Goal: Task Accomplishment & Management: Complete application form

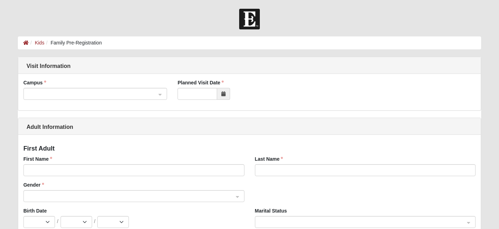
click at [94, 91] on span at bounding box center [92, 94] width 128 height 8
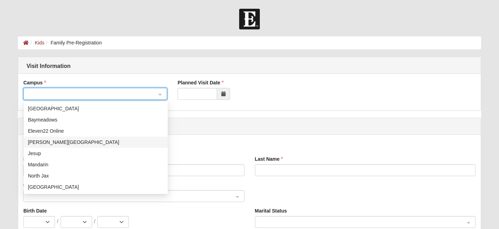
click at [98, 141] on div "[PERSON_NAME][GEOGRAPHIC_DATA]" at bounding box center [95, 142] width 135 height 8
click at [163, 93] on div "[PERSON_NAME][GEOGRAPHIC_DATA]" at bounding box center [95, 94] width 143 height 12
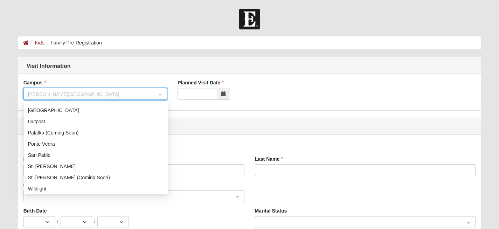
scroll to position [77, 0]
click at [54, 163] on div "St. [PERSON_NAME]" at bounding box center [95, 166] width 135 height 8
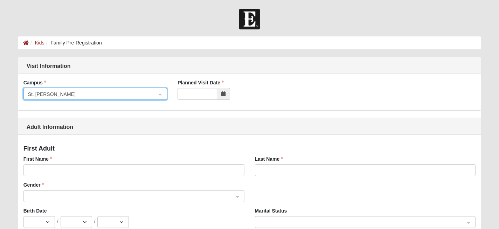
click at [220, 92] on span at bounding box center [223, 94] width 13 height 12
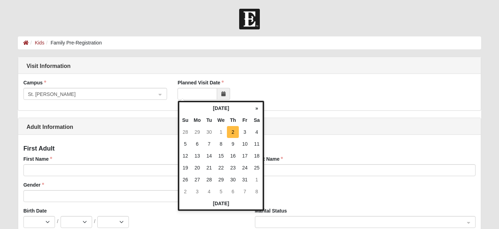
click at [233, 131] on td "2" at bounding box center [233, 132] width 12 height 12
type input "[DATE]"
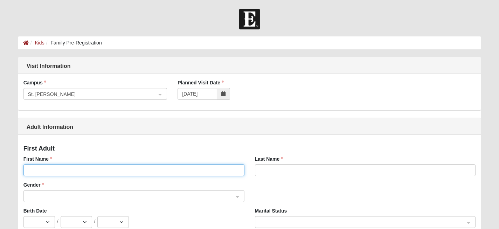
click at [73, 173] on input "First Name" at bounding box center [133, 170] width 221 height 12
type input "c"
type input "[PERSON_NAME]"
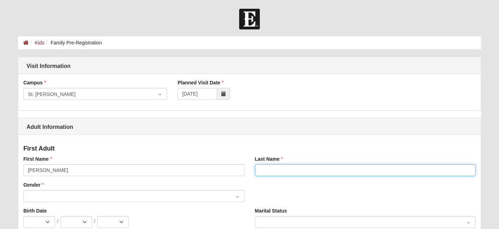
click at [319, 169] on input "Last Name" at bounding box center [365, 170] width 221 height 12
type input "s"
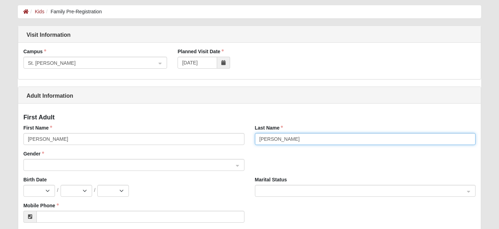
scroll to position [34, 0]
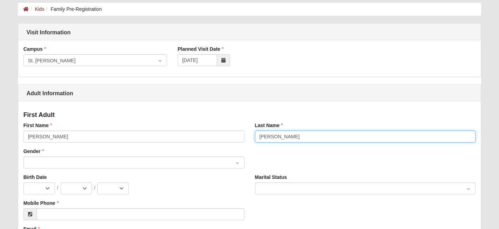
click at [236, 162] on div at bounding box center [134, 163] width 220 height 12
type input "[PERSON_NAME]"
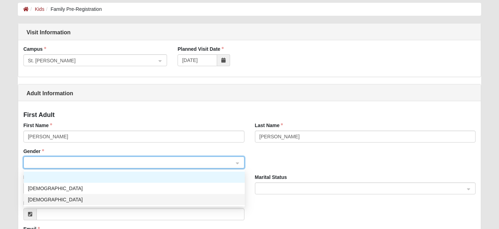
click at [120, 196] on div "[DEMOGRAPHIC_DATA]" at bounding box center [134, 200] width 212 height 8
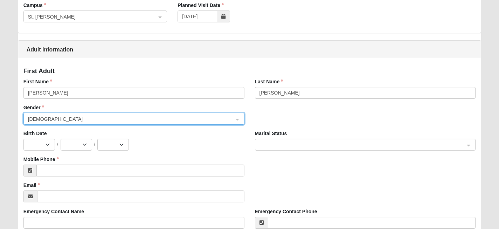
scroll to position [86, 0]
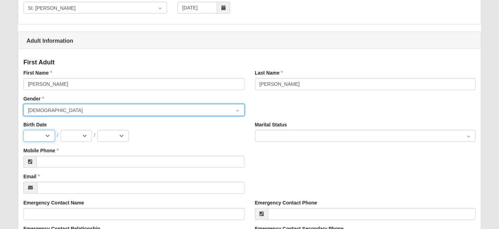
click at [47, 136] on select "Jan Feb Mar Apr May Jun [DATE] Aug Sep Oct Nov Dec" at bounding box center [38, 136] width 31 height 12
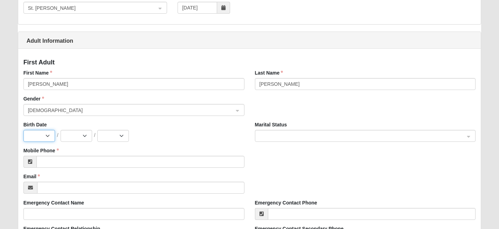
select select "7"
click at [23, 130] on select "Jan Feb Mar Apr May Jun [DATE] Aug Sep Oct Nov Dec" at bounding box center [38, 136] width 31 height 12
click at [84, 135] on select "1 2 3 4 5 6 7 8 9 10 11 12 13 14 15 16 17 18 19 20 21 22 23 24 25 26 27 28 29 3…" at bounding box center [76, 136] width 31 height 12
select select "19"
click at [61, 130] on select "1 2 3 4 5 6 7 8 9 10 11 12 13 14 15 16 17 18 19 20 21 22 23 24 25 26 27 28 29 3…" at bounding box center [76, 136] width 31 height 12
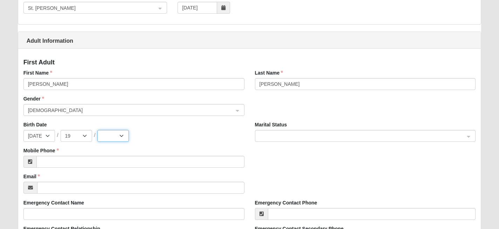
click at [121, 136] on select "2025 2024 2023 2022 2021 2020 2019 2018 2017 2016 2015 2014 2013 2012 2011 2010…" at bounding box center [112, 136] width 31 height 12
select select "1983"
click at [97, 130] on select "2025 2024 2023 2022 2021 2020 2019 2018 2017 2016 2015 2014 2013 2012 2011 2010…" at bounding box center [112, 136] width 31 height 12
click at [280, 136] on span at bounding box center [361, 136] width 205 height 8
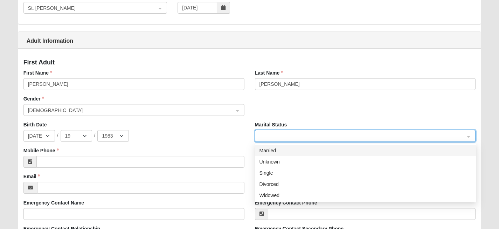
click at [273, 151] on div "Married" at bounding box center [365, 151] width 212 height 8
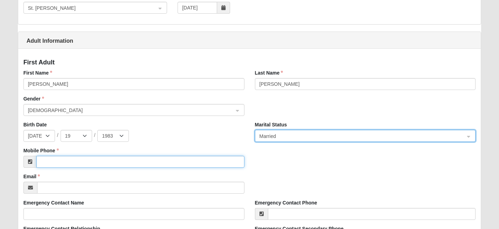
click at [121, 161] on input "Mobile Phone" at bounding box center [140, 162] width 208 height 12
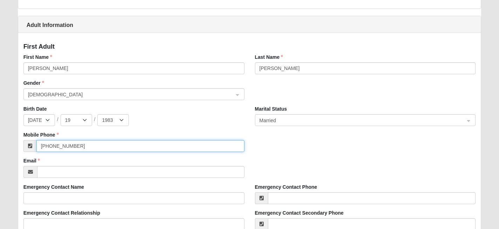
scroll to position [107, 0]
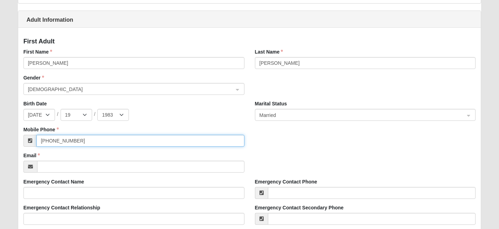
type input "[PHONE_NUMBER]"
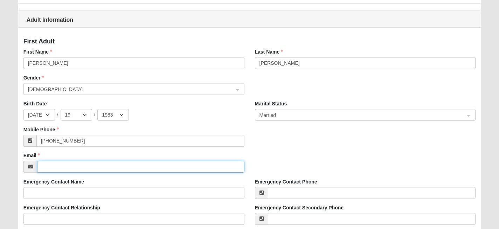
click at [48, 168] on input "Email" at bounding box center [140, 167] width 207 height 12
type input "[PERSON_NAME][EMAIL_ADDRESS][DOMAIN_NAME]"
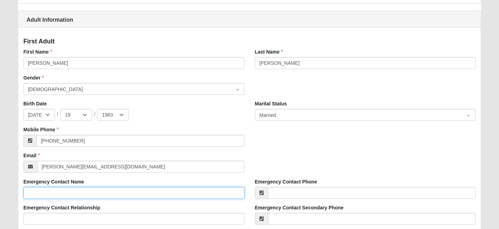
click at [44, 191] on input "Emergency Contact Name" at bounding box center [133, 193] width 221 height 12
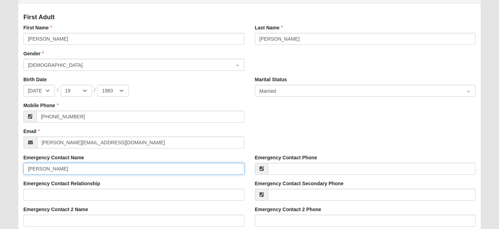
scroll to position [137, 0]
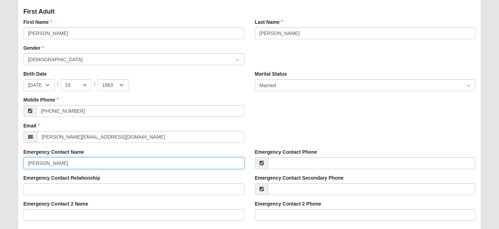
type input "[PERSON_NAME]"
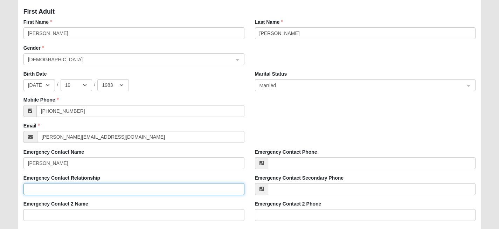
click at [41, 189] on input "Emergency Contact Relationship" at bounding box center [133, 189] width 221 height 12
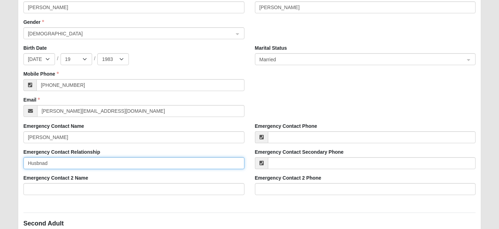
scroll to position [166, 0]
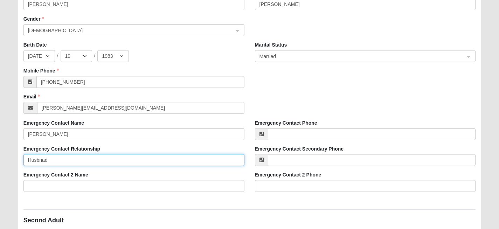
type input "Husbnad"
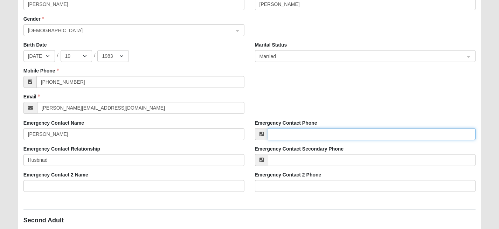
click at [309, 135] on input "Emergency Contact Phone" at bounding box center [372, 134] width 208 height 12
type input "[PHONE_NUMBER]"
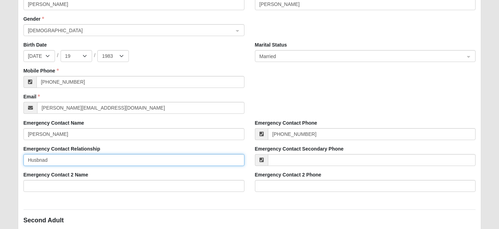
click at [57, 160] on input "Husbnad" at bounding box center [133, 160] width 221 height 12
type input "H"
type input "father to child"
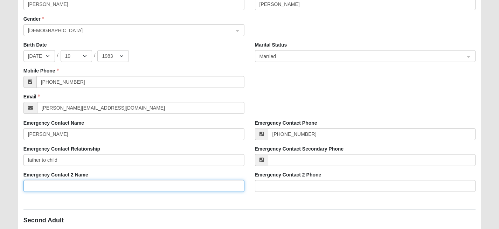
click at [164, 188] on input "Emergency Contact 2 Name" at bounding box center [133, 186] width 221 height 12
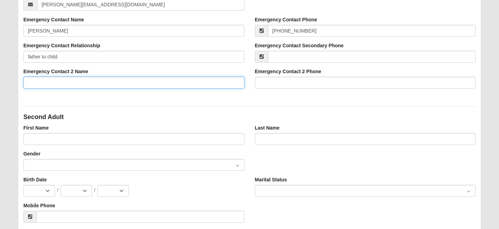
scroll to position [270, 0]
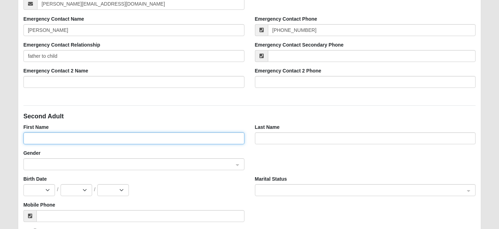
click at [94, 134] on input "First Name" at bounding box center [133, 138] width 221 height 12
type input "A"
type input "[PERSON_NAME]"
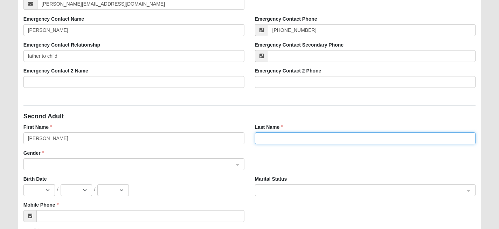
click at [329, 143] on input "Last Name" at bounding box center [365, 138] width 221 height 12
click at [236, 163] on div at bounding box center [134, 165] width 220 height 12
type input "[PERSON_NAME]"
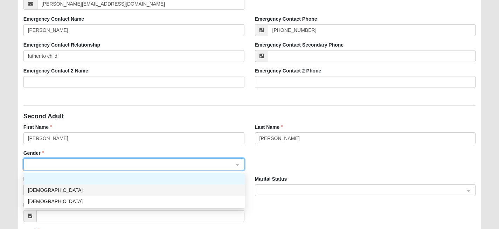
click at [151, 186] on div "[DEMOGRAPHIC_DATA]" at bounding box center [134, 190] width 212 height 8
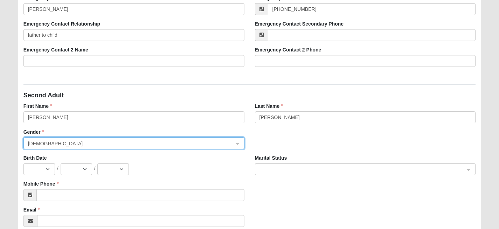
scroll to position [292, 0]
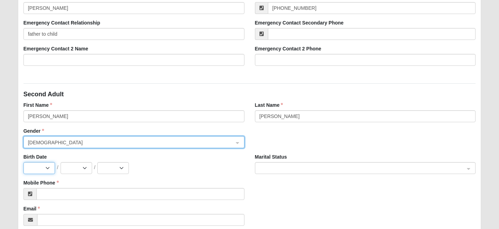
click at [49, 168] on select "Jan Feb Mar Apr May Jun [DATE] Aug Sep Oct Nov Dec" at bounding box center [38, 168] width 31 height 12
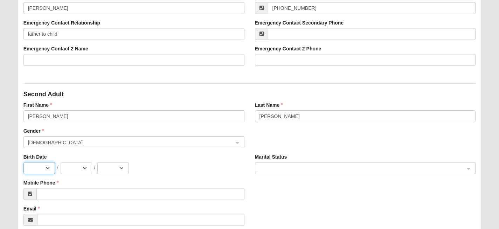
select select "7"
click at [23, 162] on select "Jan Feb Mar Apr May Jun [DATE] Aug Sep Oct Nov Dec" at bounding box center [38, 168] width 31 height 12
click at [84, 167] on select "1 2 3 4 5 6 7 8 9 10 11 12 13 14 15 16 17 18 19 20 21 22 23 24 25 26 27 28 29 3…" at bounding box center [76, 168] width 31 height 12
select select "1"
click at [61, 162] on select "1 2 3 4 5 6 7 8 9 10 11 12 13 14 15 16 17 18 19 20 21 22 23 24 25 26 27 28 29 3…" at bounding box center [76, 168] width 31 height 12
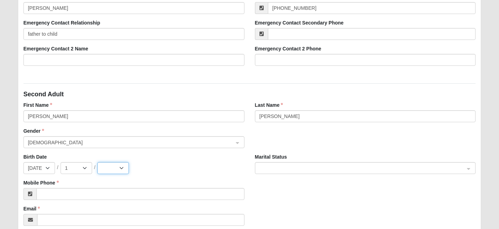
click at [120, 167] on select "2025 2024 2023 2022 2021 2020 2019 2018 2017 2016 2015 2014 2013 2012 2011 2010…" at bounding box center [112, 168] width 31 height 12
select select "1983"
click at [97, 162] on select "2025 2024 2023 2022 2021 2020 2019 2018 2017 2016 2015 2014 2013 2012 2011 2010…" at bounding box center [112, 168] width 31 height 12
click at [466, 167] on div at bounding box center [365, 168] width 220 height 12
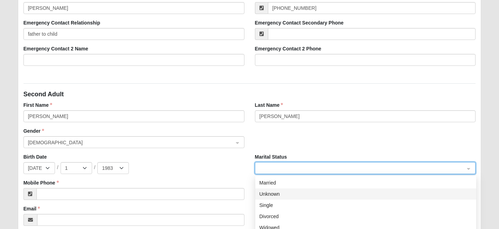
click at [436, 190] on div "Unknown" at bounding box center [365, 194] width 212 height 8
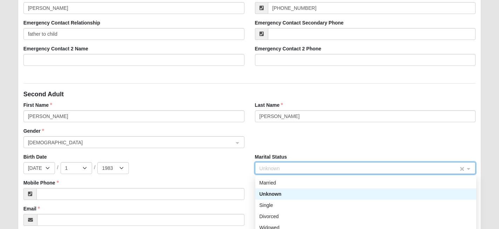
click at [452, 169] on span "Unknown" at bounding box center [358, 168] width 199 height 8
click at [427, 180] on div "Married" at bounding box center [365, 183] width 212 height 8
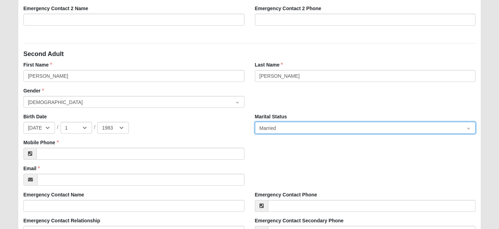
scroll to position [333, 0]
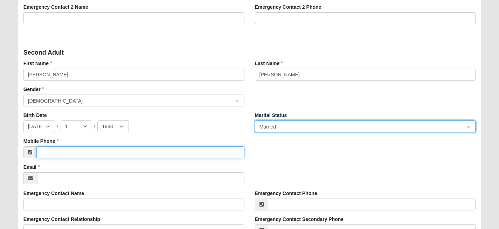
click at [151, 148] on input "Mobile Phone" at bounding box center [140, 152] width 208 height 12
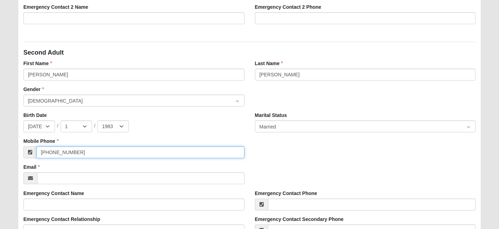
type input "[PHONE_NUMBER]"
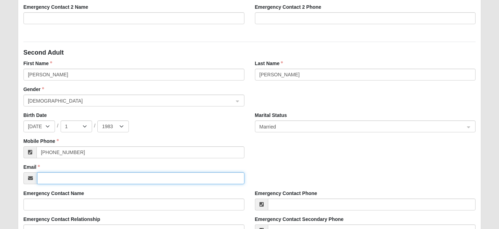
click at [120, 182] on input "Email" at bounding box center [140, 178] width 207 height 12
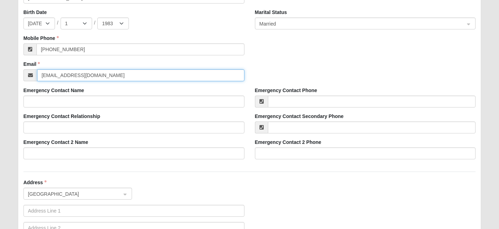
scroll to position [439, 0]
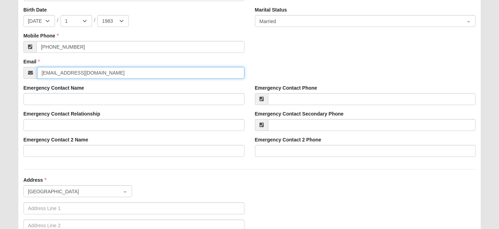
type input "[EMAIL_ADDRESS][DOMAIN_NAME]"
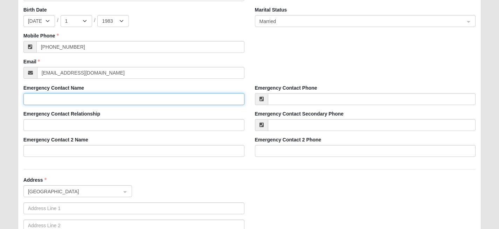
click at [66, 100] on input "Emergency Contact Name" at bounding box center [133, 99] width 221 height 12
type input "[PERSON_NAME]"
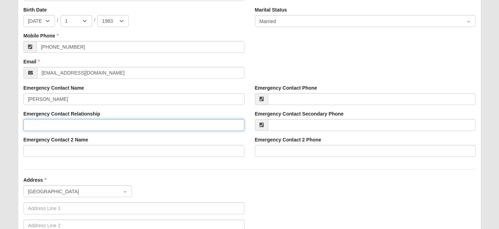
click at [67, 126] on input "Emergency Contact Relationship" at bounding box center [133, 125] width 221 height 12
type input "Brother in law"
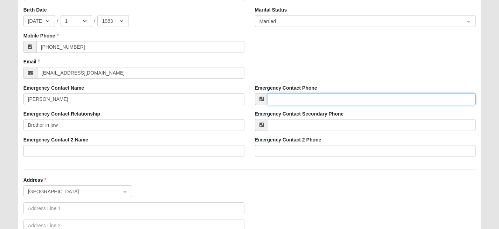
click at [294, 96] on input "Emergency Contact Phone" at bounding box center [372, 99] width 208 height 12
type input "[PHONE_NUMBER]"
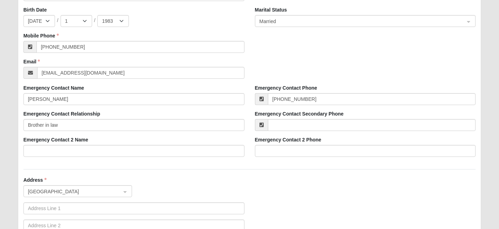
click at [346, 192] on div "Address [GEOGRAPHIC_DATA] [GEOGRAPHIC_DATA]" at bounding box center [249, 217] width 463 height 83
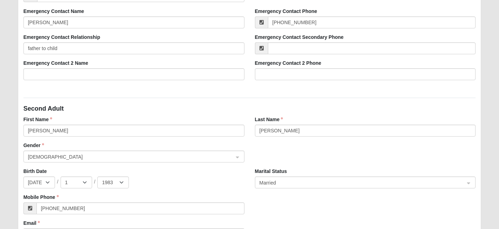
scroll to position [274, 0]
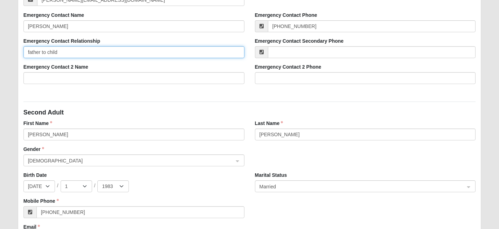
click at [67, 54] on input "father to child" at bounding box center [133, 52] width 221 height 12
type input "f"
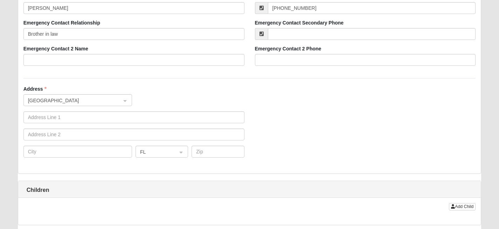
scroll to position [532, 0]
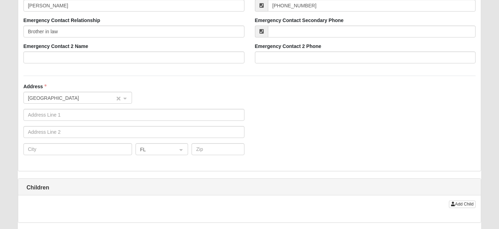
click at [40, 96] on span "[GEOGRAPHIC_DATA]" at bounding box center [71, 98] width 87 height 8
type input "Husband"
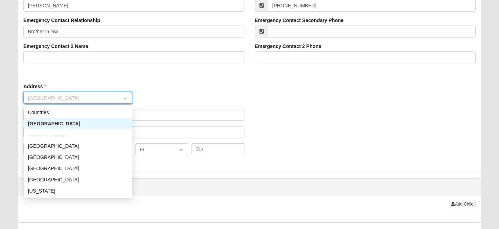
click at [47, 122] on div "[GEOGRAPHIC_DATA]" at bounding box center [78, 124] width 100 height 8
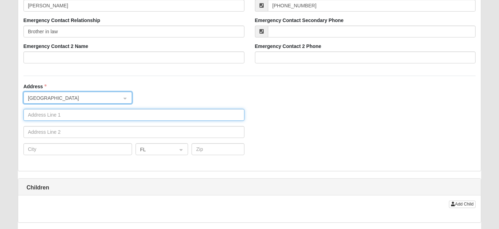
click at [47, 118] on input "text" at bounding box center [133, 115] width 221 height 12
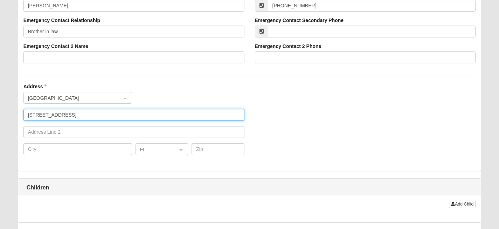
type input "[STREET_ADDRESS]"
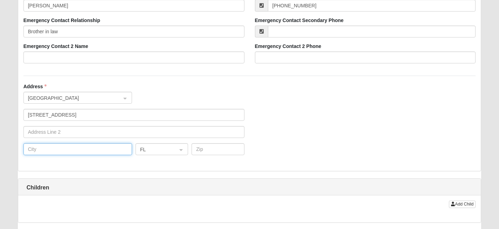
click at [43, 148] on input "text" at bounding box center [77, 149] width 108 height 12
type input "Saint [PERSON_NAME]"
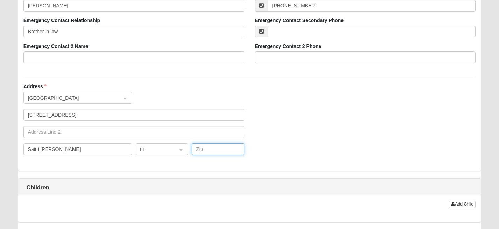
click at [209, 152] on input "text" at bounding box center [217, 149] width 52 height 12
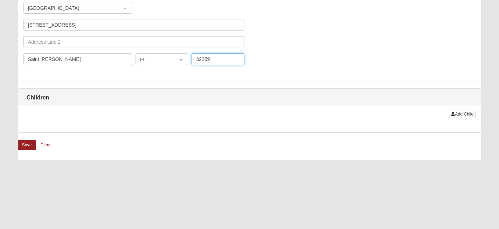
scroll to position [623, 0]
type input "32259"
click at [463, 113] on span "Add Child" at bounding box center [464, 113] width 19 height 5
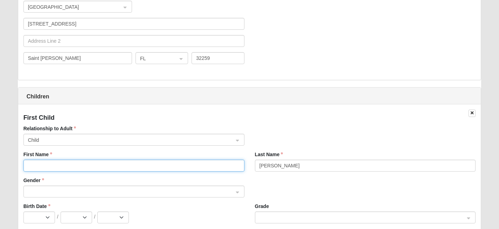
click at [103, 164] on input "First Name" at bounding box center [133, 166] width 221 height 12
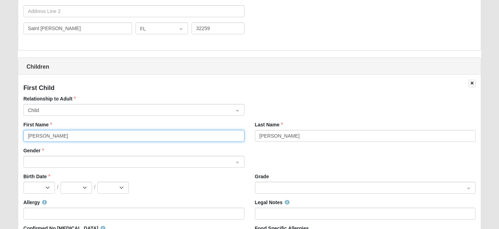
scroll to position [654, 0]
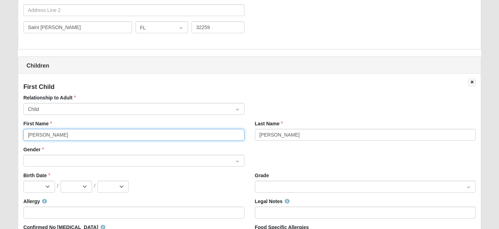
click at [235, 160] on div at bounding box center [134, 161] width 220 height 12
type input "[PERSON_NAME]"
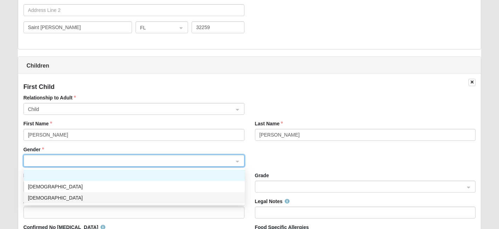
click at [88, 196] on div "[DEMOGRAPHIC_DATA]" at bounding box center [134, 198] width 212 height 8
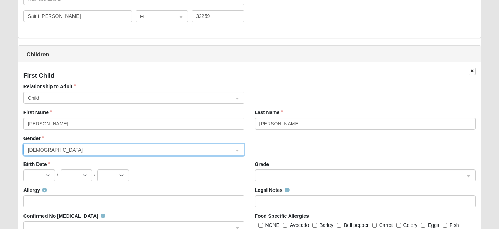
scroll to position [668, 0]
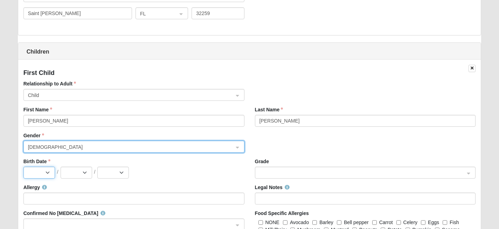
click at [45, 173] on select "Jan Feb Mar Apr May Jun [DATE] Aug Sep Oct Nov Dec" at bounding box center [38, 173] width 31 height 12
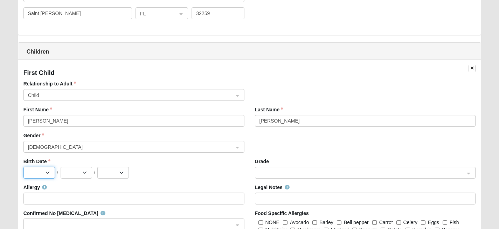
select select "12"
click at [23, 167] on select "Jan Feb Mar Apr May Jun [DATE] Aug Sep Oct Nov Dec" at bounding box center [38, 173] width 31 height 12
click at [86, 170] on select "1 2 3 4 5 6 7 8 9 10 11 12 13 14 15 16 17 18 19 20 21 22 23 24 25 26 27 28 29 3…" at bounding box center [76, 173] width 31 height 12
select select "30"
click at [61, 167] on select "1 2 3 4 5 6 7 8 9 10 11 12 13 14 15 16 17 18 19 20 21 22 23 24 25 26 27 28 29 3…" at bounding box center [76, 173] width 31 height 12
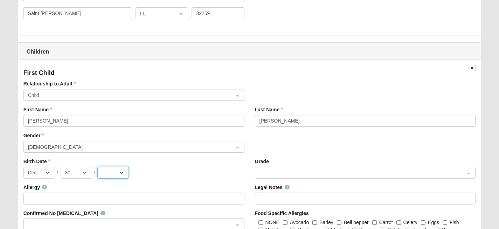
click at [120, 171] on select "2025 2024 2023 2022 2021 2020 2019 2018 2017 2016 2015 2014 2013 2012 2011 2010…" at bounding box center [112, 173] width 31 height 12
select select "2015"
click at [97, 167] on select "2025 2024 2023 2022 2021 2020 2019 2018 2017 2016 2015 2014 2013 2012 2011 2010…" at bounding box center [112, 173] width 31 height 12
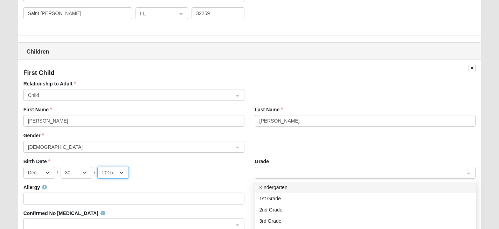
click at [468, 174] on div at bounding box center [365, 173] width 220 height 12
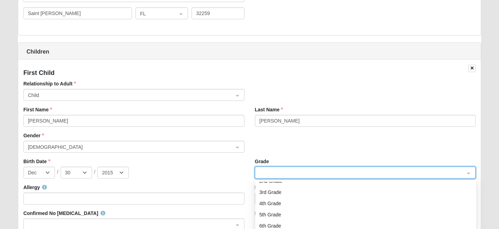
scroll to position [29, 0]
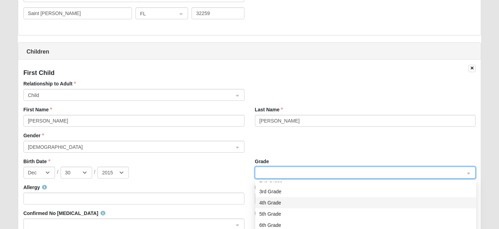
click at [271, 204] on div "4th Grade" at bounding box center [365, 203] width 212 height 8
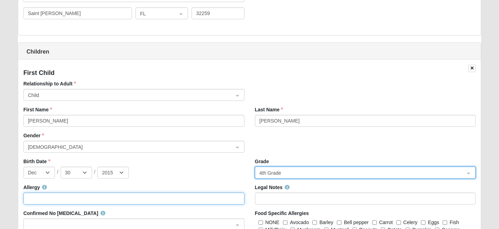
click at [151, 200] on input "Allergy" at bounding box center [133, 198] width 221 height 12
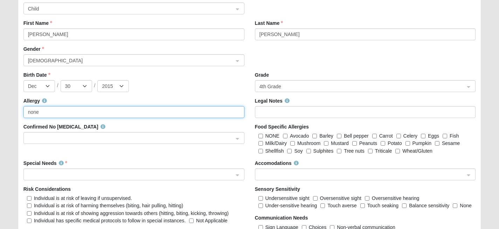
scroll to position [757, 0]
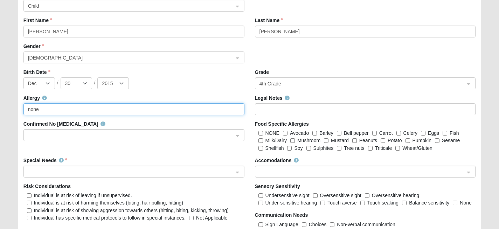
type input "none"
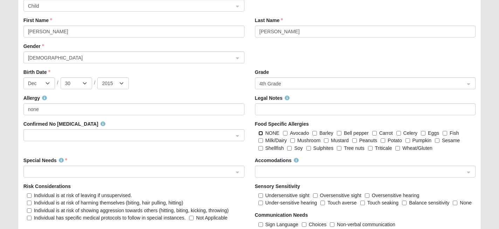
click at [261, 131] on input "NONE" at bounding box center [260, 133] width 5 height 5
checkbox input "true"
click at [92, 171] on span at bounding box center [130, 172] width 205 height 8
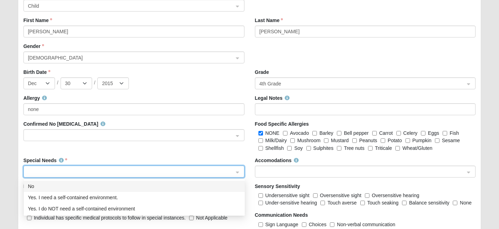
click at [31, 186] on div "No" at bounding box center [134, 186] width 212 height 8
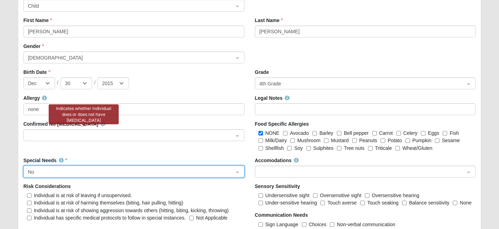
click at [100, 126] on icon at bounding box center [102, 123] width 5 height 5
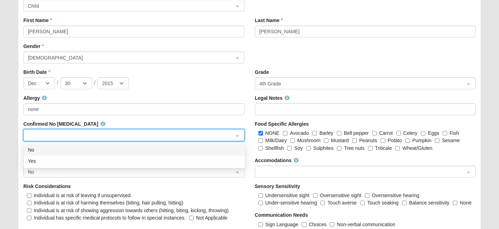
click at [81, 131] on input "search" at bounding box center [131, 134] width 207 height 10
click at [71, 147] on div "No" at bounding box center [134, 150] width 212 height 8
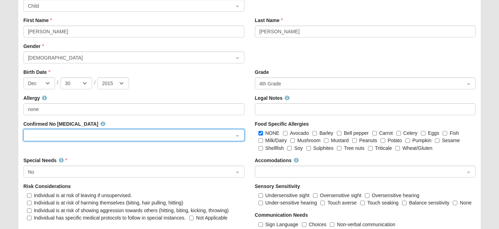
click at [235, 136] on div at bounding box center [134, 135] width 220 height 12
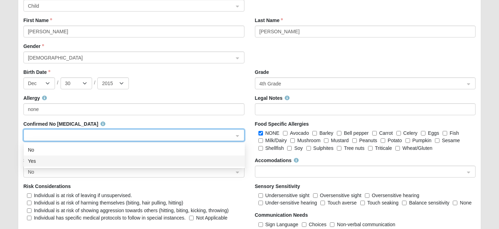
click at [205, 158] on div "Yes" at bounding box center [134, 161] width 212 height 8
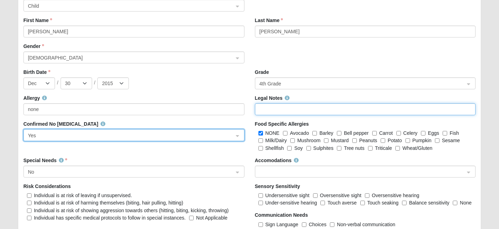
click at [457, 110] on input "Legal Notes" at bounding box center [365, 109] width 221 height 12
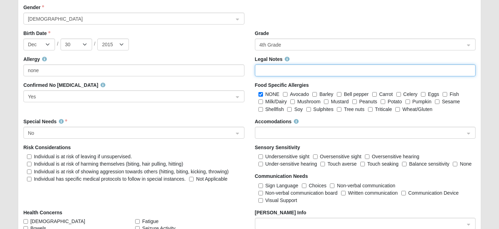
scroll to position [800, 0]
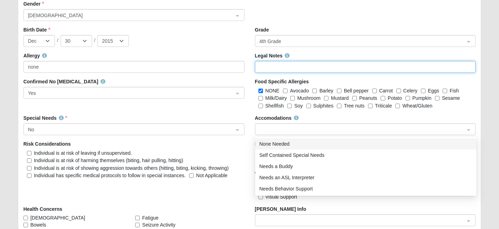
click at [469, 131] on div at bounding box center [365, 130] width 220 height 12
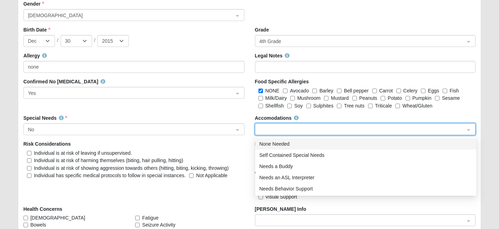
click at [285, 144] on div "None Needed" at bounding box center [365, 144] width 212 height 8
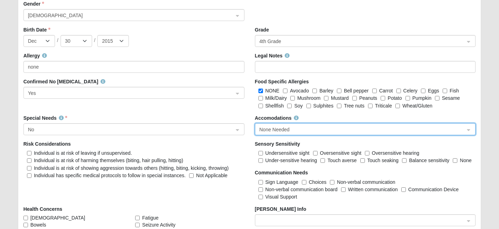
click at [456, 163] on label "None" at bounding box center [461, 160] width 19 height 7
click at [456, 163] on input "None" at bounding box center [454, 160] width 5 height 5
checkbox input "true"
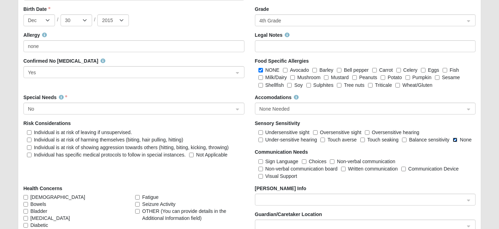
scroll to position [821, 0]
click at [194, 156] on label "Not Applicable" at bounding box center [208, 154] width 38 height 7
click at [193, 156] on input "Not Applicable" at bounding box center [191, 154] width 5 height 5
checkbox input "true"
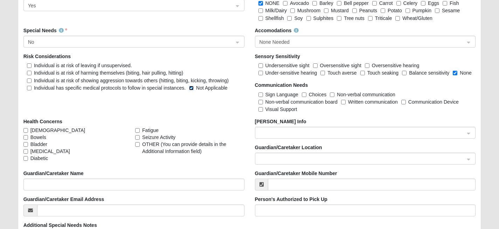
scroll to position [893, 0]
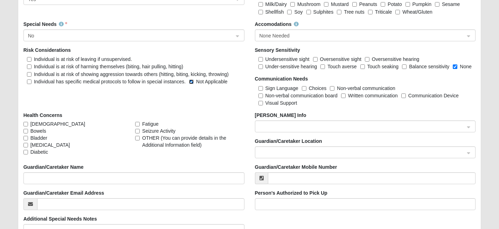
click at [470, 128] on div at bounding box center [365, 127] width 220 height 12
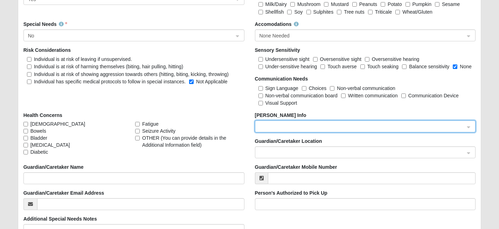
click at [470, 128] on div at bounding box center [365, 127] width 220 height 12
click at [469, 153] on div at bounding box center [365, 153] width 220 height 12
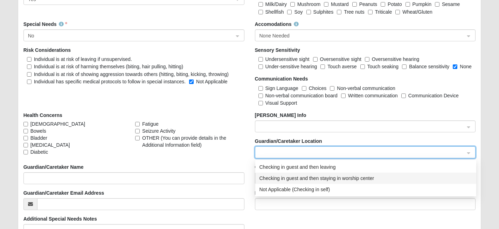
click at [444, 173] on div "Checking in guest and then staying in worship center" at bounding box center [365, 178] width 221 height 11
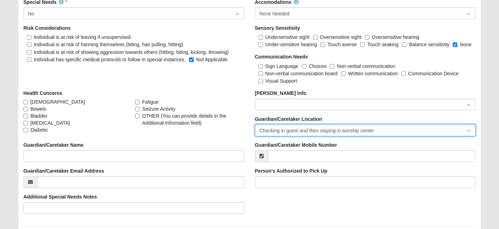
scroll to position [919, 0]
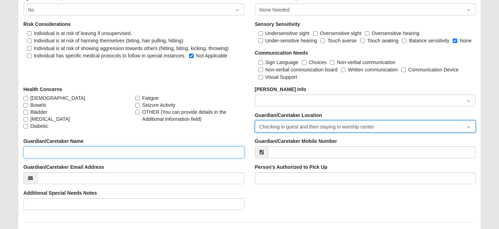
click at [90, 153] on input "Guardian/Caretaker Name" at bounding box center [133, 152] width 221 height 12
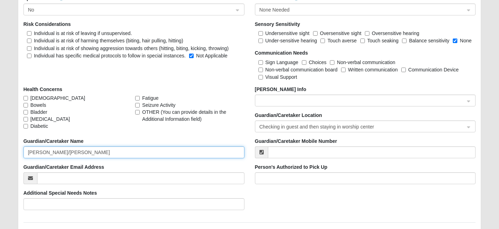
type input "[PERSON_NAME]/[PERSON_NAME]"
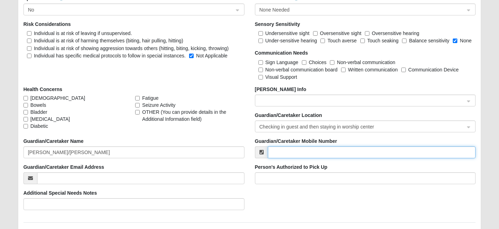
click at [303, 153] on input "Guardian/Caretaker Mobile Number" at bounding box center [372, 152] width 208 height 12
type input "6"
type input "[PHONE_NUMBER]"
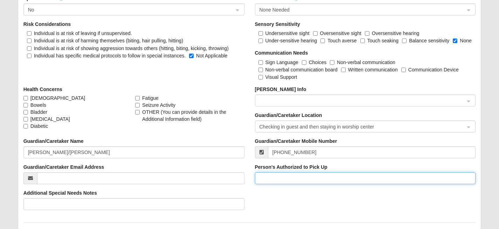
click at [307, 178] on input "Person's Authorized to Pick Up" at bounding box center [365, 178] width 221 height 12
type input "S"
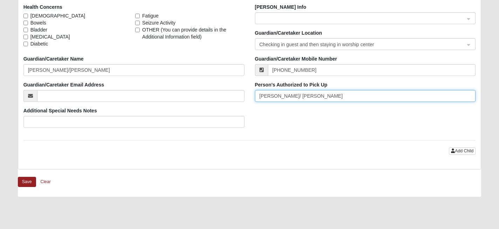
scroll to position [1003, 0]
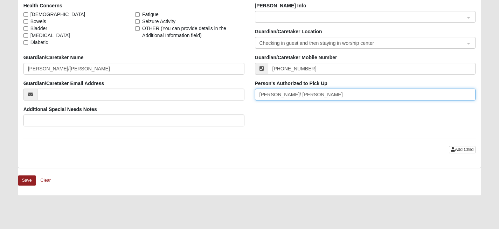
type input "[PERSON_NAME]/ [PERSON_NAME]"
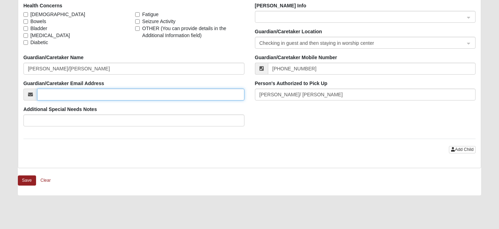
click at [77, 96] on input "Guardian/Caretaker Email Address" at bounding box center [140, 95] width 207 height 12
type input "[PERSON_NAME][EMAIL_ADDRESS][DOMAIN_NAME]"
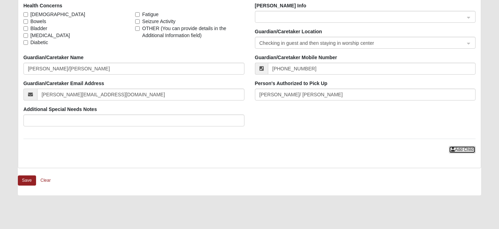
click at [452, 151] on icon "button" at bounding box center [453, 149] width 4 height 4
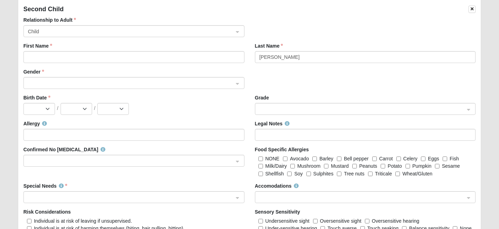
scroll to position [1145, 0]
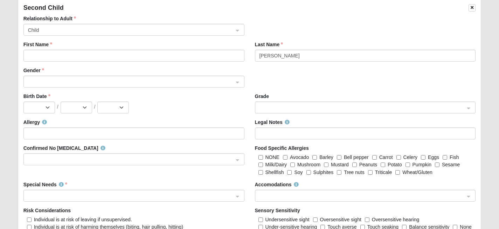
click at [473, 107] on div at bounding box center [365, 108] width 220 height 12
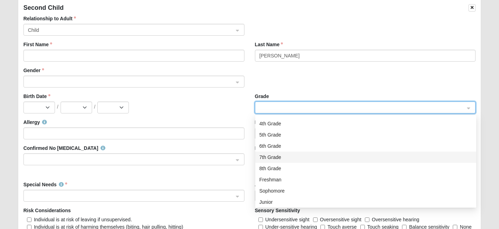
scroll to position [56, 0]
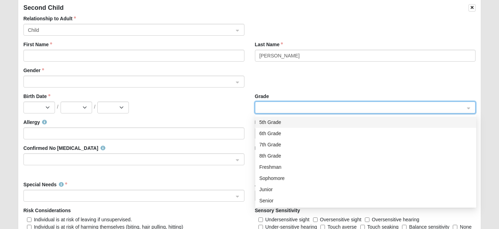
click at [334, 74] on div "Gender" at bounding box center [249, 80] width 463 height 26
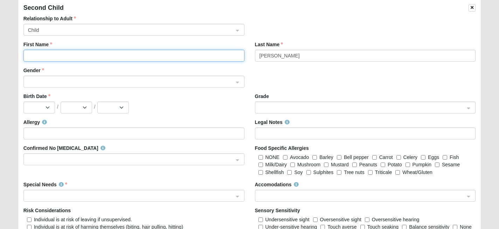
click at [97, 58] on input "First Name" at bounding box center [133, 56] width 221 height 12
click at [68, 85] on span at bounding box center [130, 82] width 205 height 8
type input "Maximo"
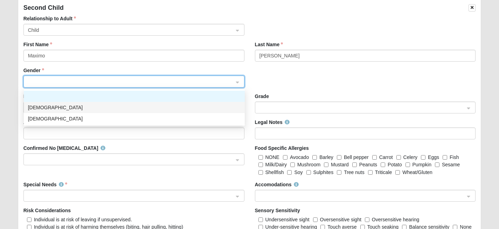
click at [52, 106] on div "[DEMOGRAPHIC_DATA]" at bounding box center [134, 108] width 212 height 8
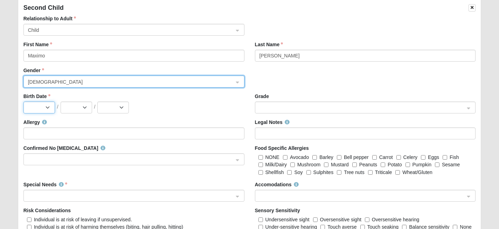
click at [48, 107] on select "Jan Feb Mar Apr May Jun [DATE] Aug Sep Oct Nov Dec" at bounding box center [38, 107] width 31 height 12
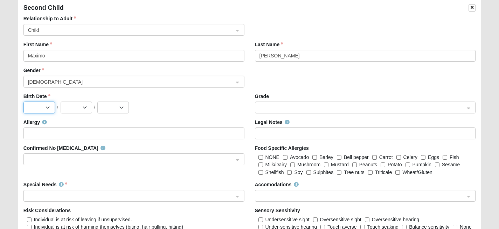
select select "2"
click at [23, 101] on select "Jan Feb Mar Apr May Jun [DATE] Aug Sep Oct Nov Dec" at bounding box center [38, 107] width 31 height 12
click at [82, 107] on select "1 2 3 4 5 6 7 8 9 10 11 12 13 14 15 16 17 18 19 20 21 22 23 24 25 26 27 28 29" at bounding box center [76, 107] width 31 height 12
select select "27"
click at [61, 101] on select "1 2 3 4 5 6 7 8 9 10 11 12 13 14 15 16 17 18 19 20 21 22 23 24 25 26 27 28 29" at bounding box center [76, 107] width 31 height 12
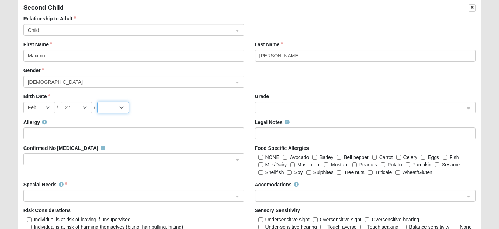
click at [123, 107] on select "2025 2024 2023 2022 2021 2020 2019 2018 2017 2016 2015 2014 2013 2012 2011 2010…" at bounding box center [112, 107] width 31 height 12
select select "2013"
click at [97, 101] on select "2025 2024 2023 2022 2021 2020 2019 2018 2017 2016 2015 2014 2013 2012 2011 2010…" at bounding box center [112, 107] width 31 height 12
click at [471, 107] on div at bounding box center [365, 108] width 220 height 12
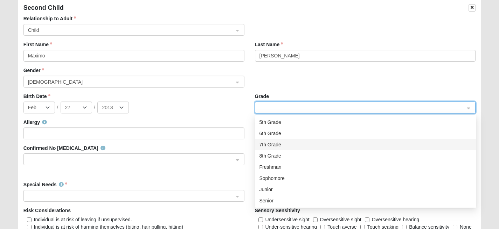
click at [274, 149] on div "7th Grade" at bounding box center [365, 144] width 221 height 11
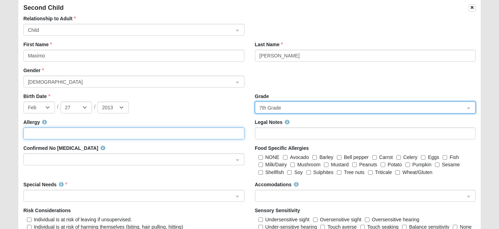
click at [92, 139] on input "Allergy" at bounding box center [133, 133] width 221 height 12
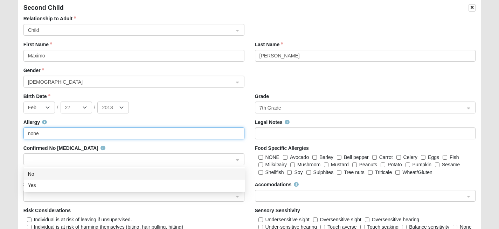
click at [231, 159] on span at bounding box center [130, 160] width 205 height 8
type input "none"
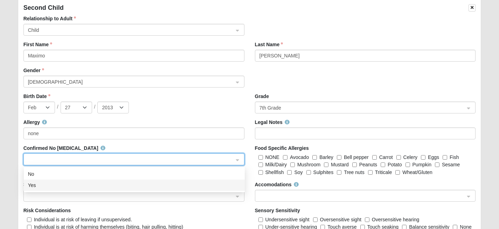
click at [181, 182] on div "Yes" at bounding box center [134, 185] width 212 height 8
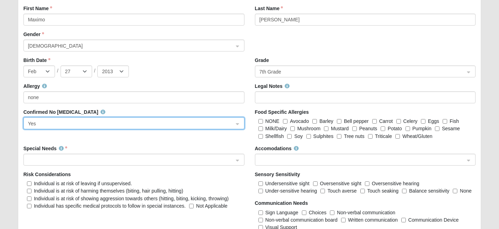
scroll to position [1182, 0]
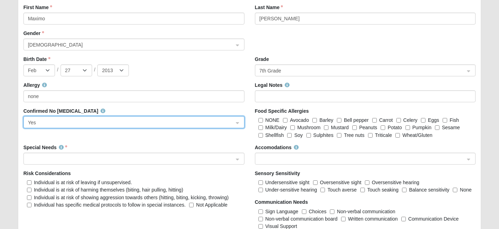
click at [193, 205] on label "Not Applicable" at bounding box center [208, 204] width 38 height 7
click at [193, 205] on input "Not Applicable" at bounding box center [191, 205] width 5 height 5
checkbox input "true"
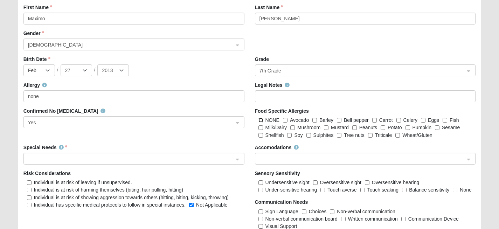
click at [260, 119] on input "NONE" at bounding box center [260, 120] width 5 height 5
checkbox input "true"
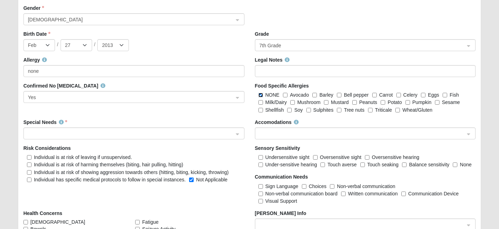
scroll to position [1215, 0]
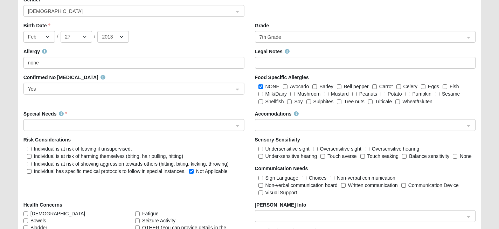
click at [456, 159] on label "None" at bounding box center [461, 156] width 19 height 7
click at [456, 159] on input "None" at bounding box center [454, 156] width 5 height 5
checkbox input "true"
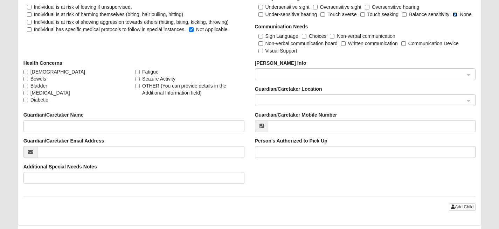
scroll to position [1358, 0]
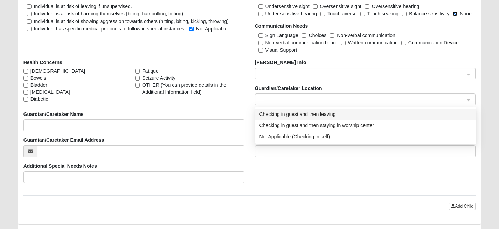
click at [460, 100] on span at bounding box center [361, 100] width 205 height 8
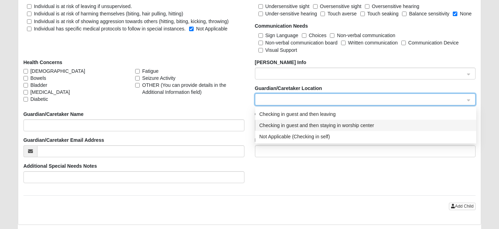
click at [381, 124] on div "Checking in guest and then staying in worship center" at bounding box center [365, 125] width 212 height 8
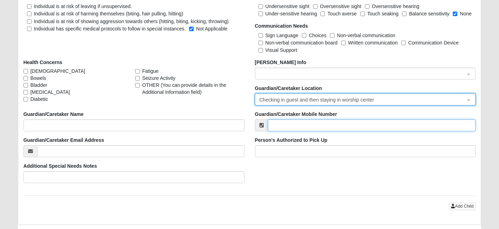
click at [321, 127] on input "Guardian/Caretaker Mobile Number" at bounding box center [372, 125] width 208 height 12
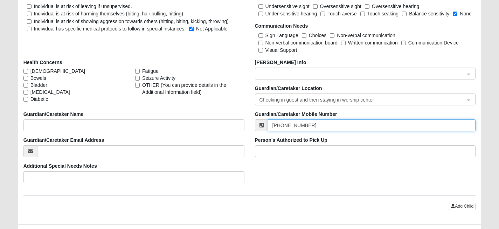
type input "[PHONE_NUMBER]"
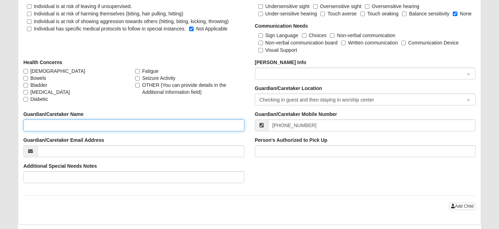
click at [120, 127] on input "Guardian/Caretaker Name" at bounding box center [133, 125] width 221 height 12
type input "c"
type input "[PERSON_NAME]"
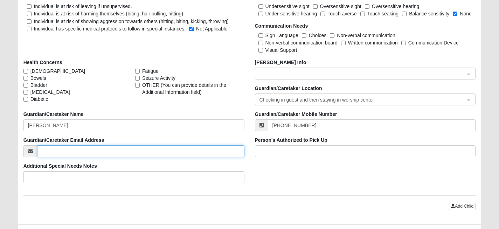
click at [98, 156] on input "Guardian/Caretaker Email Address" at bounding box center [140, 151] width 207 height 12
type input "[PERSON_NAME][EMAIL_ADDRESS][DOMAIN_NAME]"
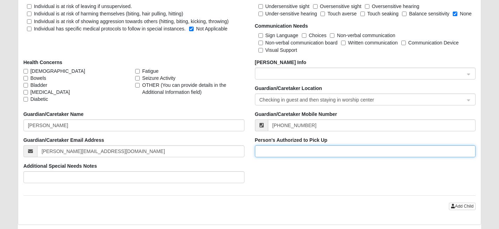
click at [282, 149] on input "Person's Authorized to Pick Up" at bounding box center [365, 151] width 221 height 12
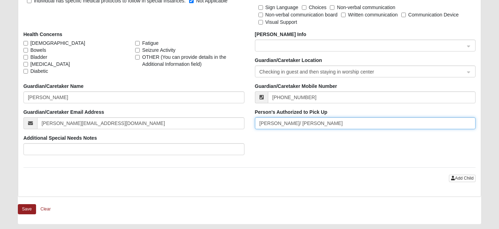
scroll to position [1388, 0]
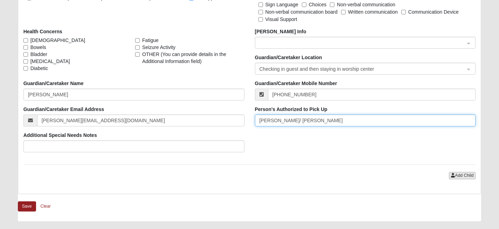
type input "[PERSON_NAME]/ [PERSON_NAME]"
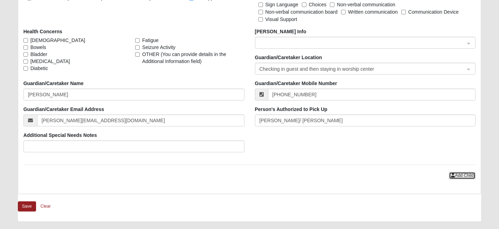
click at [462, 177] on span "Add Child" at bounding box center [464, 175] width 19 height 5
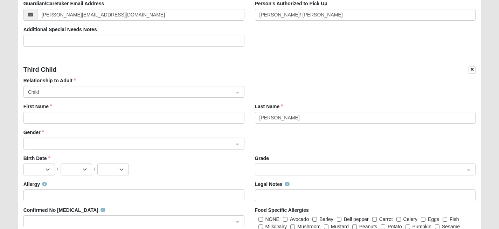
scroll to position [1502, 0]
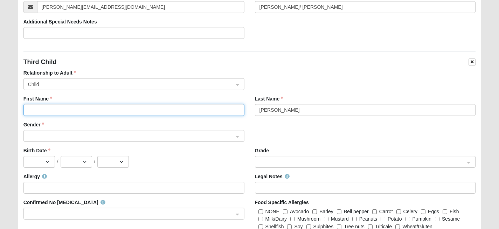
click at [129, 109] on input "First Name" at bounding box center [133, 110] width 221 height 12
click at [240, 136] on div at bounding box center [134, 136] width 220 height 12
type input "[PERSON_NAME]"
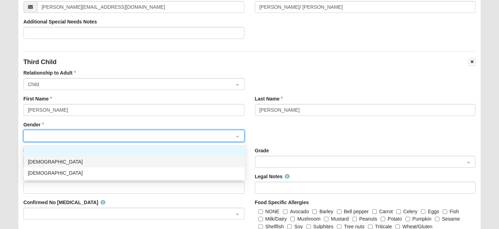
click at [168, 166] on div "[DEMOGRAPHIC_DATA]" at bounding box center [134, 161] width 221 height 11
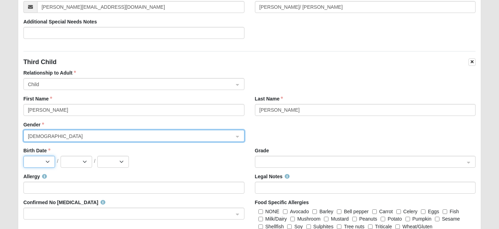
click at [45, 161] on select "Jan Feb Mar Apr May Jun [DATE] Aug Sep Oct Nov Dec" at bounding box center [38, 162] width 31 height 12
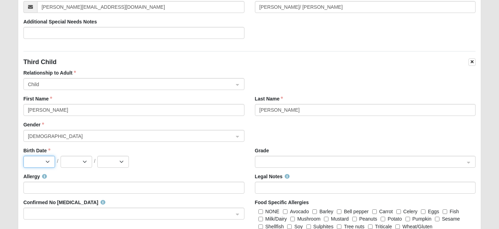
select select "10"
click at [23, 156] on select "Jan Feb Mar Apr May Jun [DATE] Aug Sep Oct Nov Dec" at bounding box center [38, 162] width 31 height 12
click at [87, 162] on select "1 2 3 4 5 6 7 8 9 10 11 12 13 14 15 16 17 18 19 20 21 22 23 24 25 26 27 28 29 3…" at bounding box center [76, 162] width 31 height 12
select select "13"
click at [61, 156] on select "1 2 3 4 5 6 7 8 9 10 11 12 13 14 15 16 17 18 19 20 21 22 23 24 25 26 27 28 29 3…" at bounding box center [76, 162] width 31 height 12
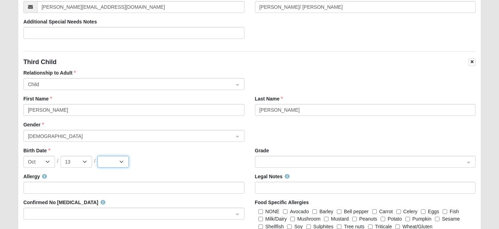
click at [119, 163] on select "2025 2024 2023 2022 2021 2020 2019 2018 2017 2016 2015 2014 2013 2012 2011 2010…" at bounding box center [112, 162] width 31 height 12
select select "2010"
click at [97, 156] on select "2025 2024 2023 2022 2021 2020 2019 2018 2017 2016 2015 2014 2013 2012 2011 2010…" at bounding box center [112, 162] width 31 height 12
click at [470, 162] on div at bounding box center [365, 162] width 220 height 12
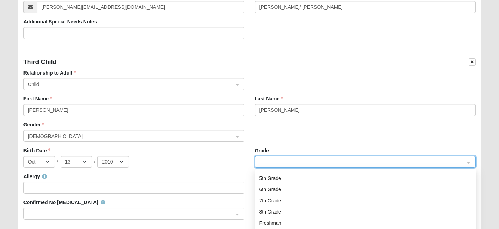
scroll to position [56, 0]
click at [273, 219] on div "Freshman" at bounding box center [365, 221] width 212 height 8
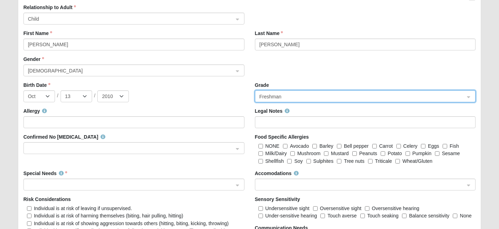
scroll to position [1569, 0]
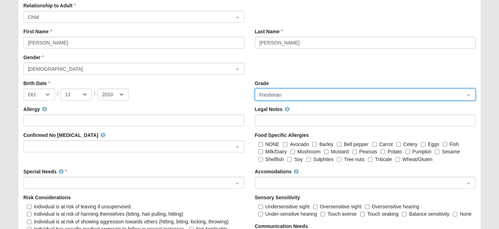
click at [214, 128] on div "Allergy" at bounding box center [133, 119] width 231 height 26
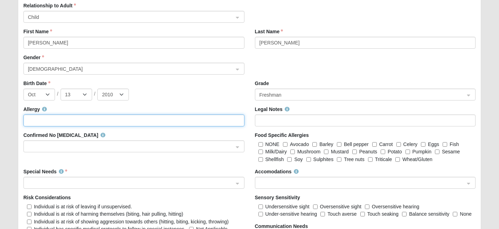
click at [212, 121] on input "Allergy" at bounding box center [133, 120] width 221 height 12
click at [239, 146] on div at bounding box center [134, 147] width 220 height 12
type input "none"
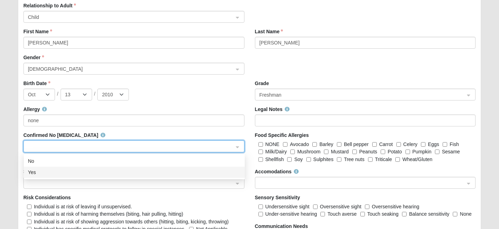
click at [114, 168] on div "Yes" at bounding box center [134, 172] width 212 height 8
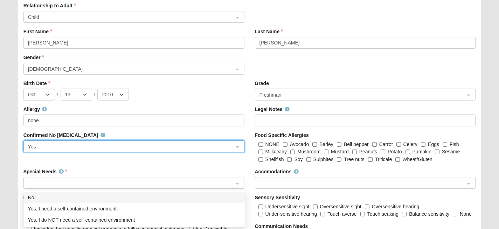
click at [219, 185] on span at bounding box center [130, 183] width 205 height 8
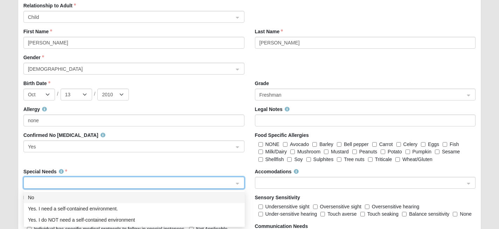
click at [141, 197] on div "No" at bounding box center [134, 197] width 212 height 8
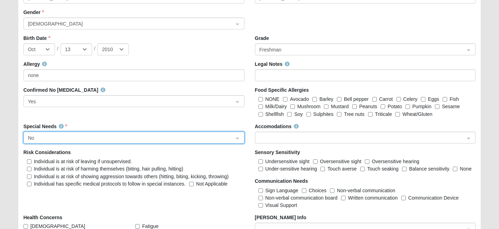
scroll to position [1615, 0]
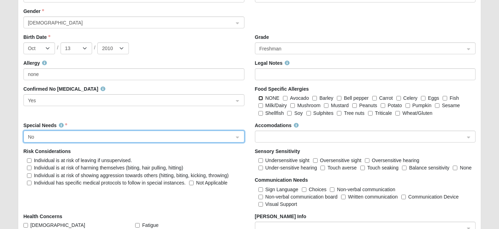
click at [260, 98] on input "NONE" at bounding box center [260, 98] width 5 height 5
checkbox input "true"
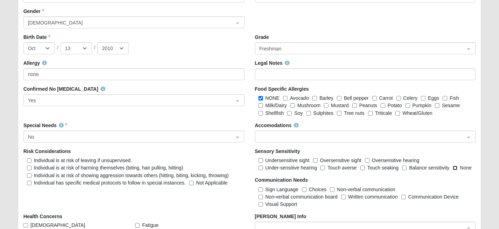
click at [453, 166] on input "None" at bounding box center [454, 168] width 5 height 5
checkbox input "true"
click at [190, 184] on input "Not Applicable" at bounding box center [191, 183] width 5 height 5
checkbox input "true"
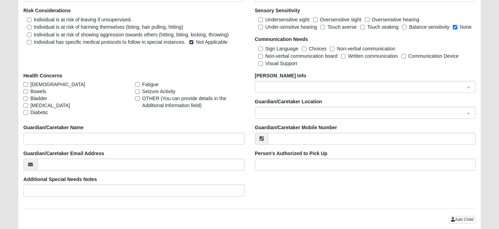
scroll to position [1758, 0]
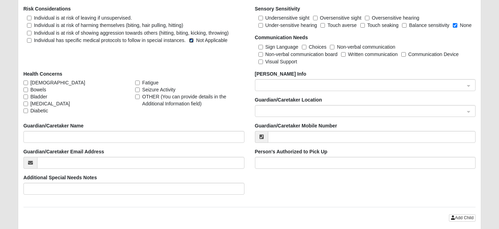
click at [362, 111] on span at bounding box center [361, 111] width 205 height 8
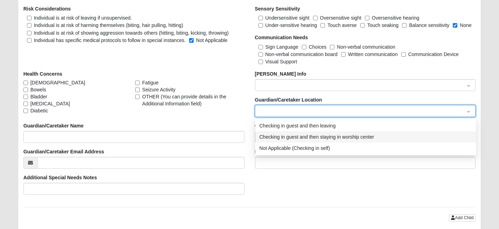
click at [349, 140] on div "Checking in guest and then staying in worship center" at bounding box center [365, 137] width 212 height 8
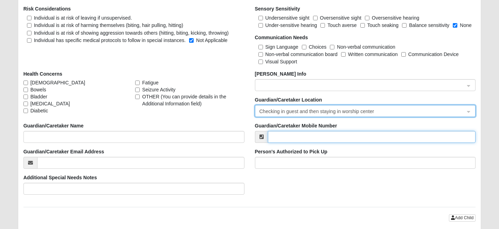
click at [312, 141] on input "Guardian/Caretaker Mobile Number" at bounding box center [372, 137] width 208 height 12
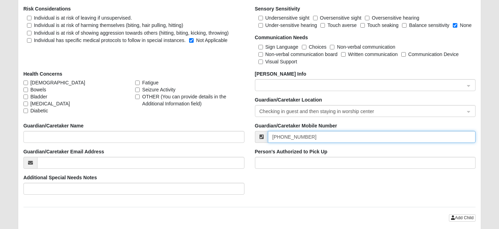
type input "[PHONE_NUMBER]"
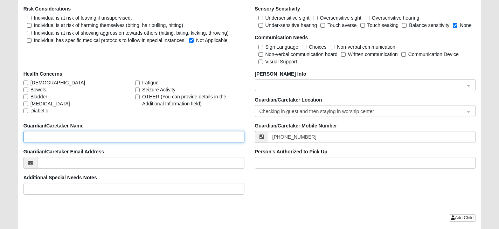
click at [201, 135] on input "Guardian/Caretaker Name" at bounding box center [133, 137] width 221 height 12
type input "V"
type input "[PERSON_NAME]/ [PERSON_NAME]"
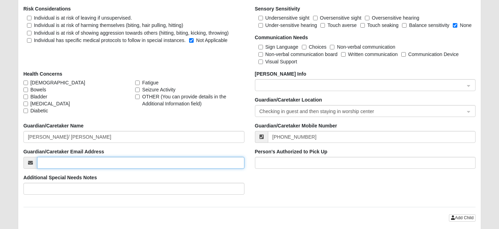
click at [162, 163] on input "Guardian/Caretaker Email Address" at bounding box center [140, 163] width 207 height 12
type input "[PERSON_NAME][EMAIL_ADDRESS][DOMAIN_NAME]"
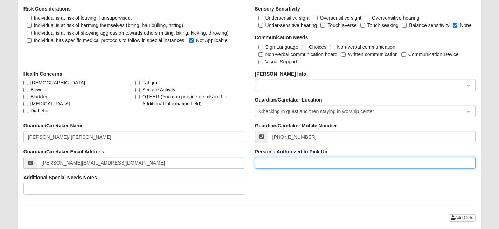
click at [309, 167] on input "Person's Authorized to Pick Up" at bounding box center [365, 163] width 221 height 12
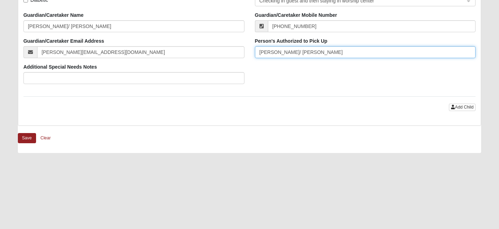
scroll to position [1872, 0]
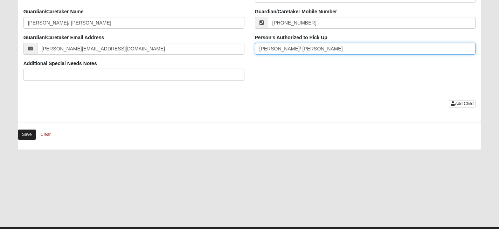
type input "[PERSON_NAME]/ [PERSON_NAME]"
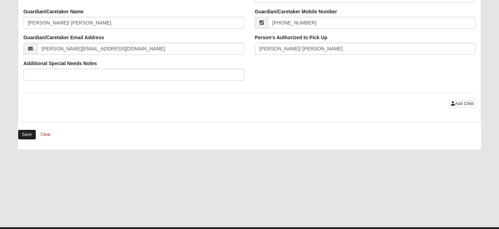
click at [29, 134] on button "Save" at bounding box center [27, 134] width 18 height 10
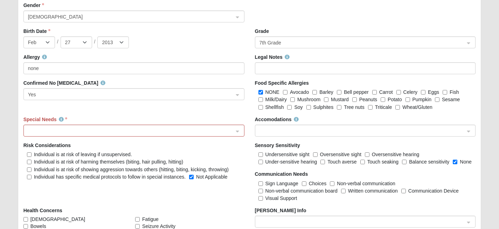
scroll to position [1250, 0]
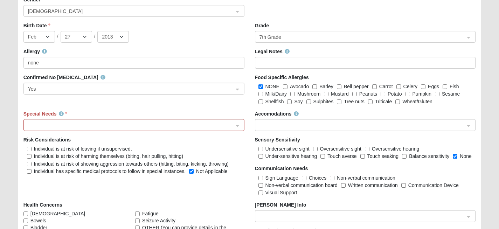
click at [238, 125] on div at bounding box center [134, 125] width 220 height 12
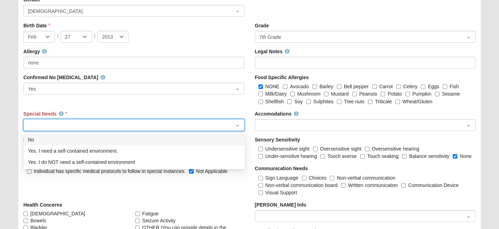
click at [164, 142] on div "No" at bounding box center [134, 140] width 212 height 8
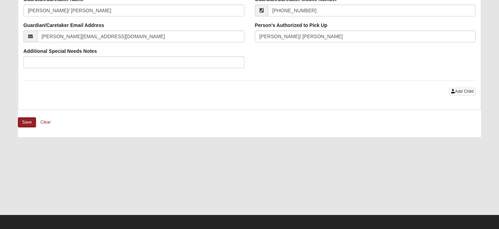
scroll to position [1922, 0]
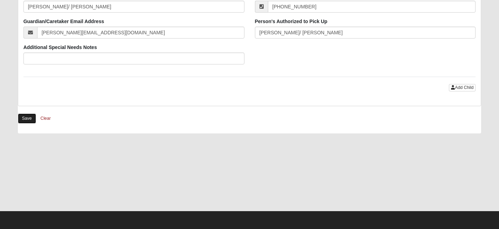
click at [31, 119] on button "Save" at bounding box center [27, 118] width 18 height 10
